Goal: Navigation & Orientation: Understand site structure

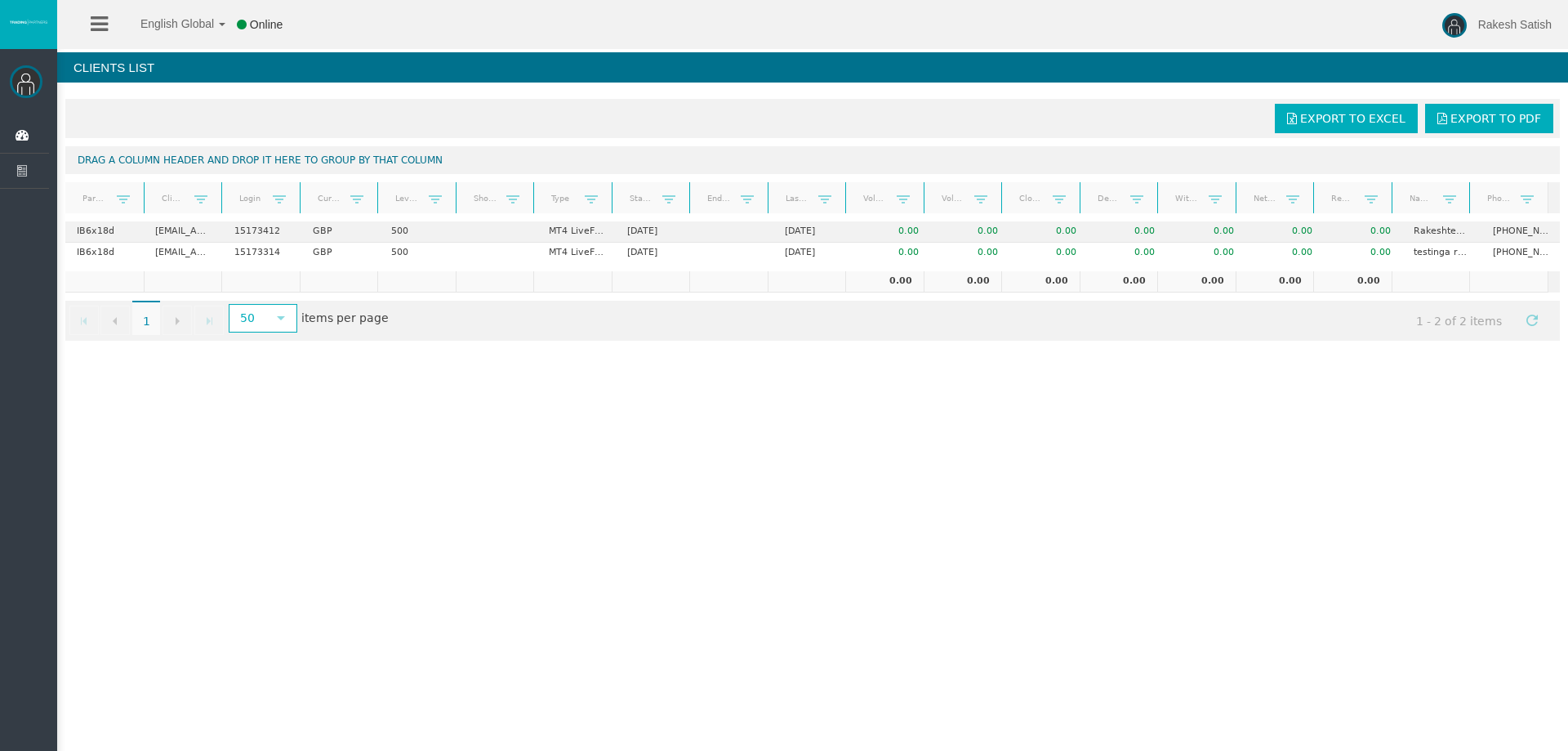
drag, startPoint x: 262, startPoint y: 414, endPoint x: 258, endPoint y: 406, distance: 8.9
click at [259, 407] on div "English Global 简体中文 English Global 日本語 한국어 Online Rakesh Satish Help Log Out Ra…" at bounding box center [784, 375] width 1568 height 751
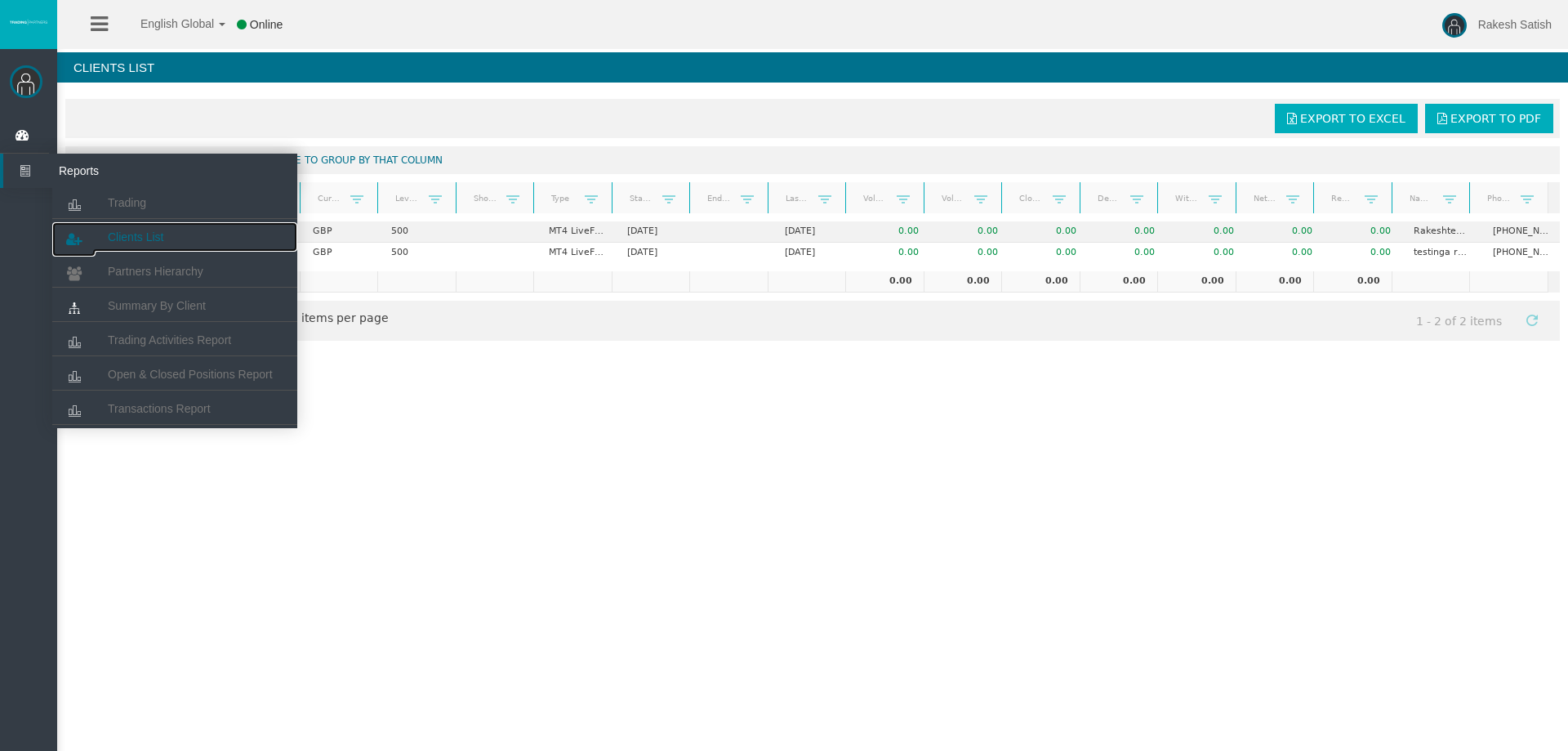
click at [157, 248] on link "Clients List" at bounding box center [174, 237] width 245 height 29
click at [163, 273] on span "Partners Hierarchy" at bounding box center [155, 271] width 96 height 13
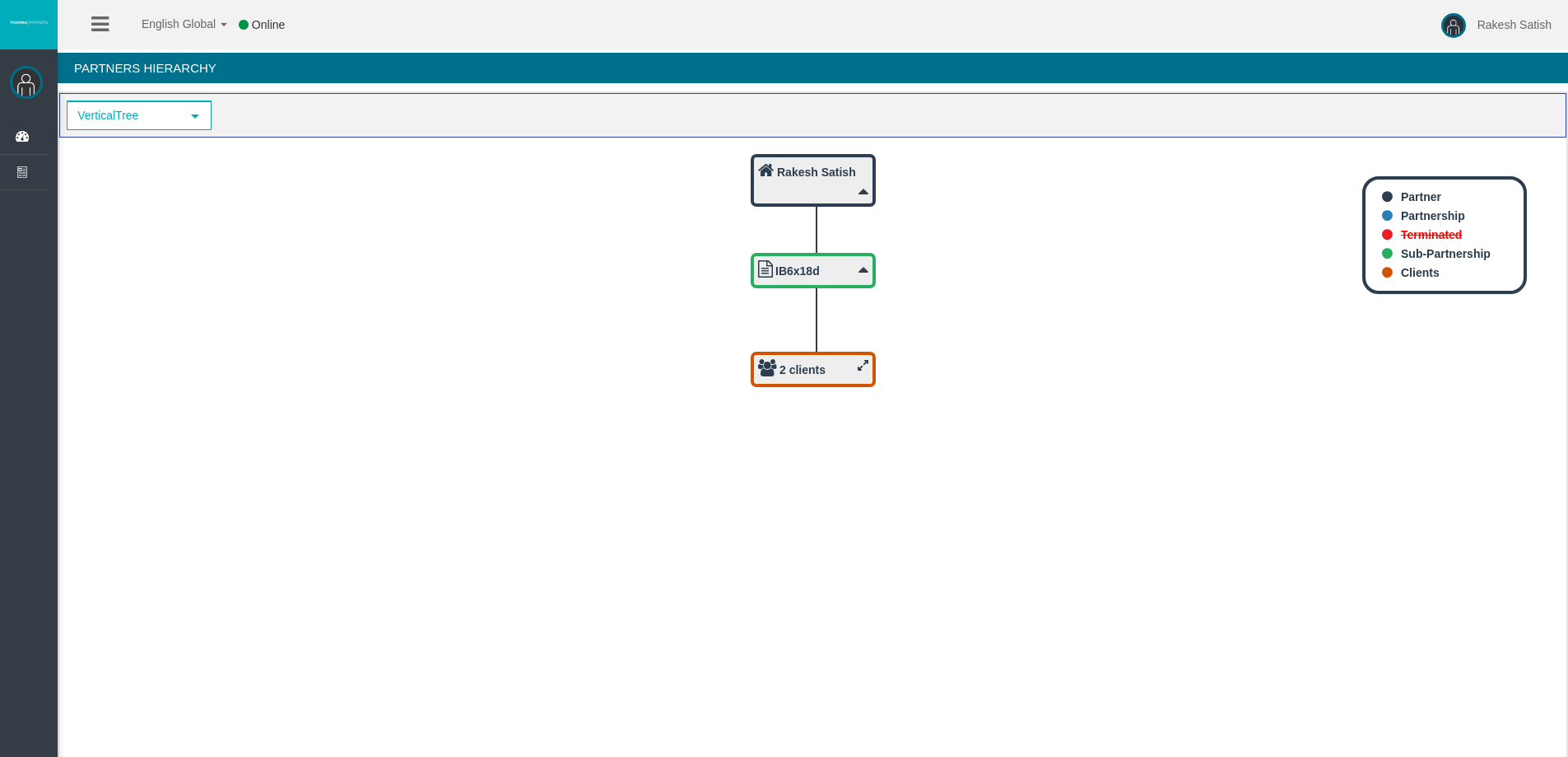
click at [865, 365] on icon at bounding box center [863, 365] width 10 height 12
